Goal: Task Accomplishment & Management: Manage account settings

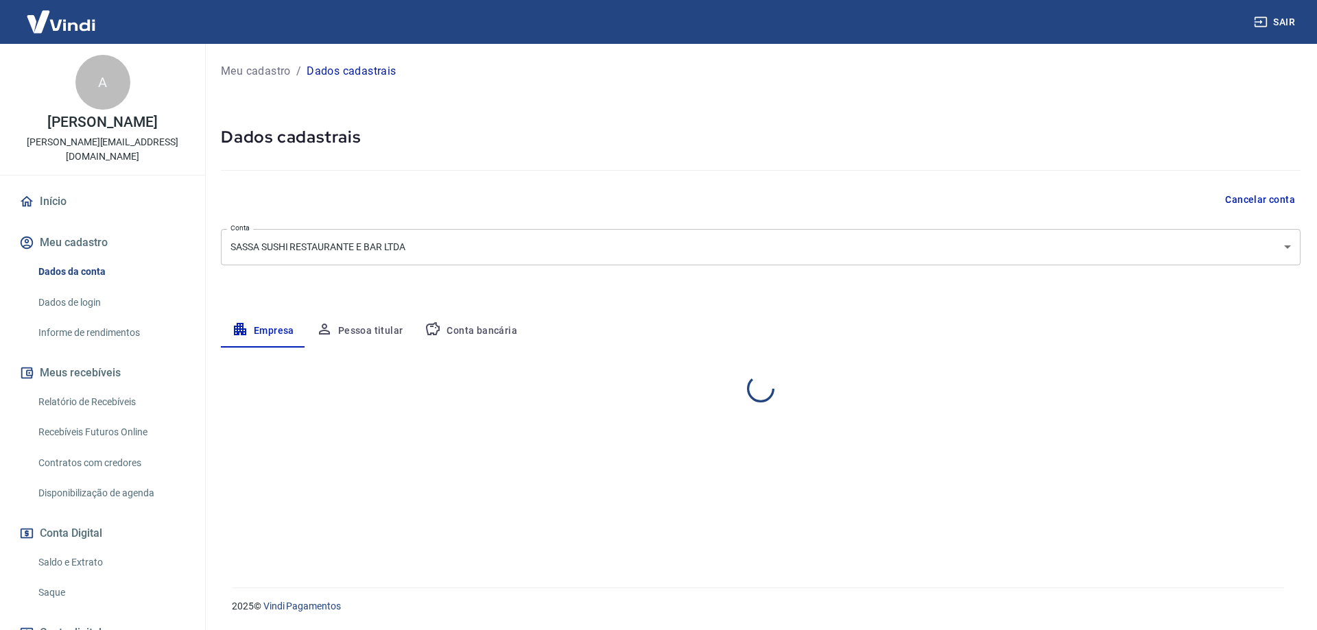
select select "SP"
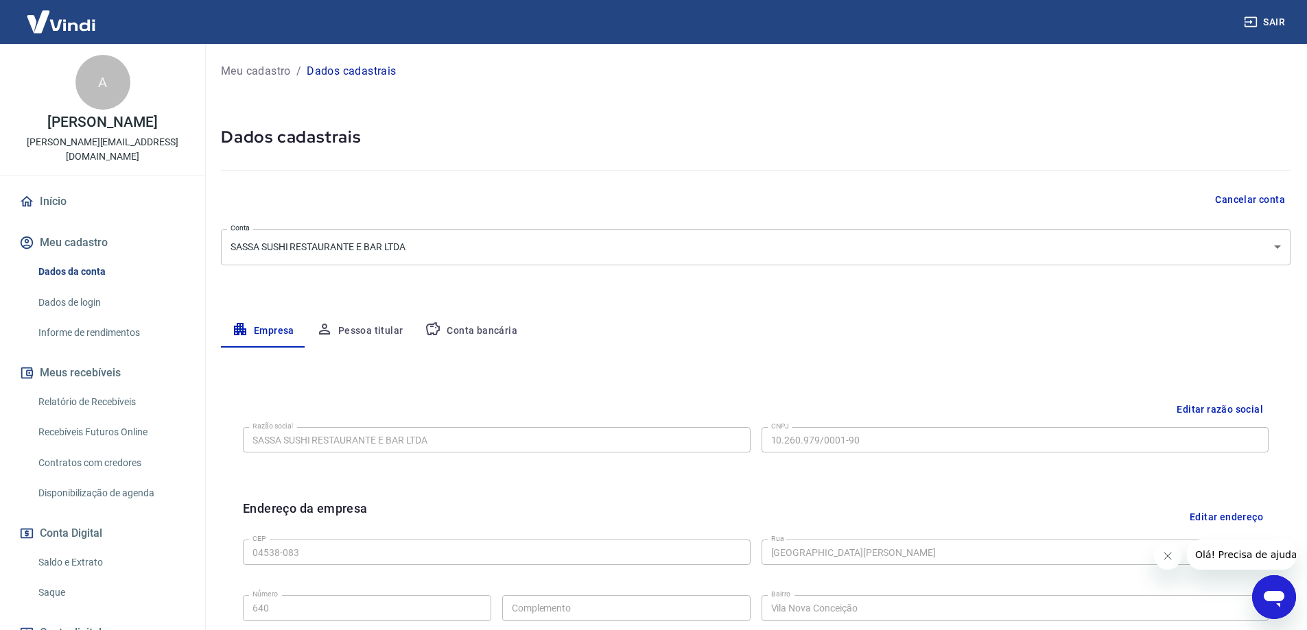
click at [56, 579] on link "Saque" at bounding box center [111, 593] width 156 height 28
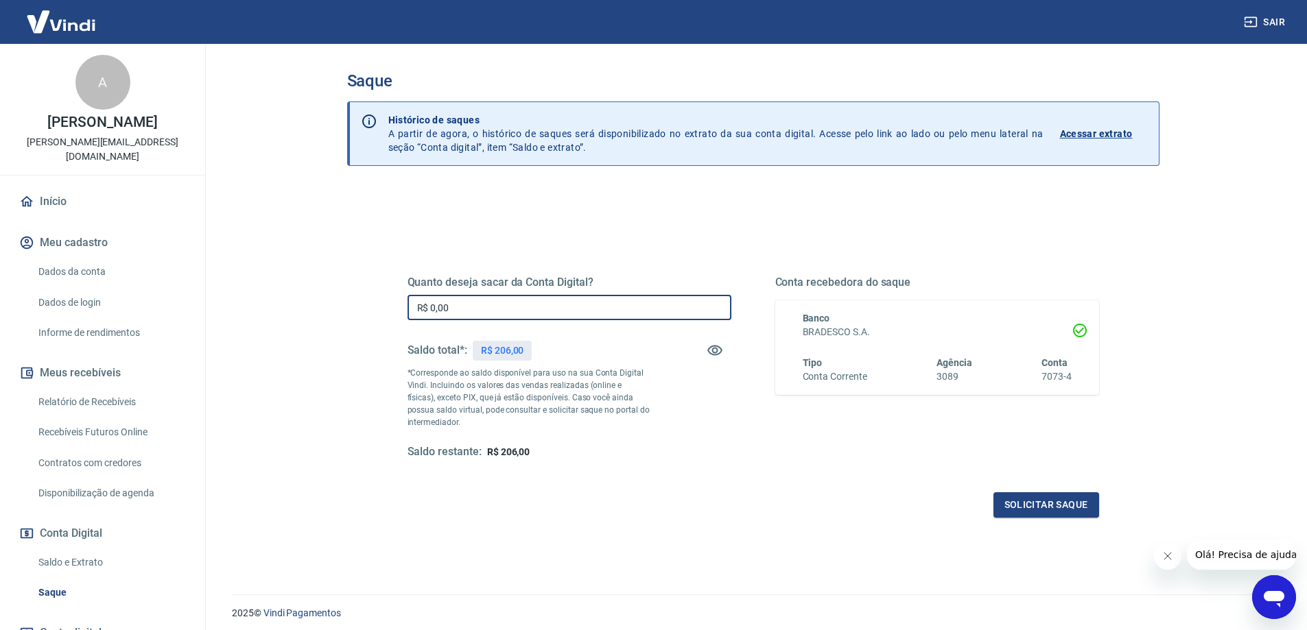
click at [519, 317] on input "R$ 0,00" at bounding box center [569, 307] width 324 height 25
